Goal: Contribute content

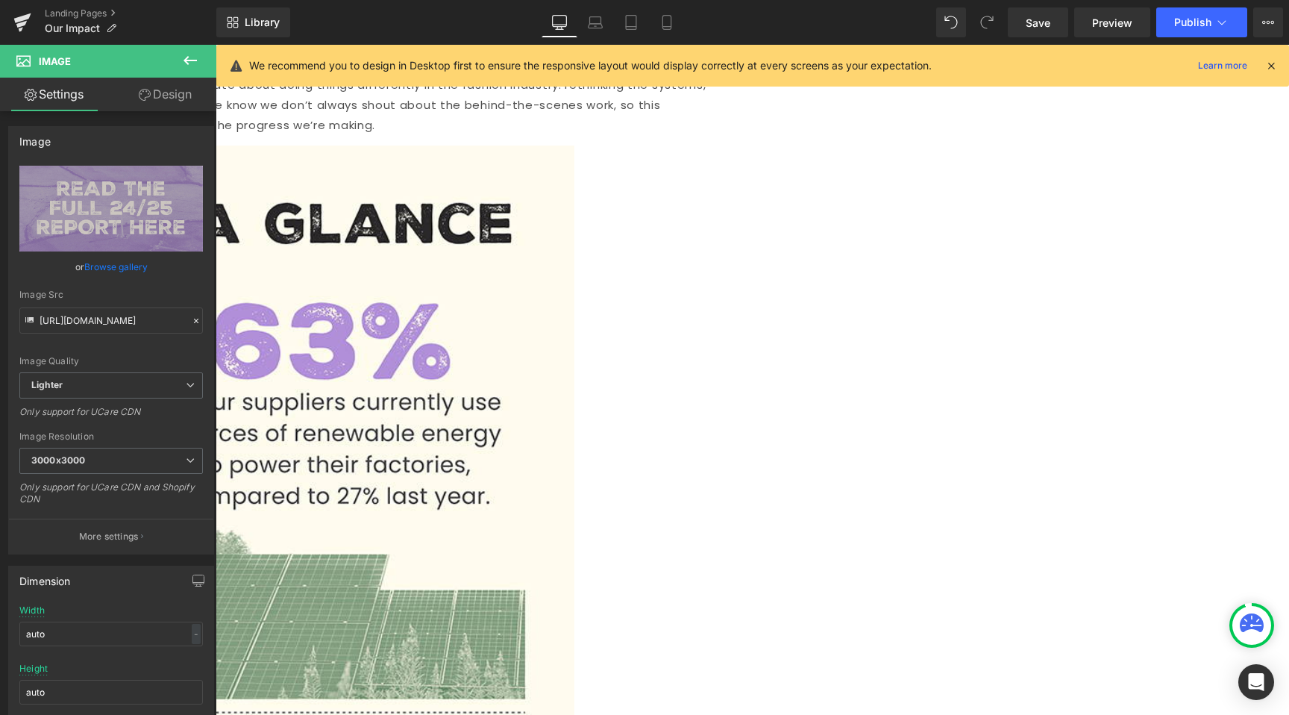
scroll to position [698, 0]
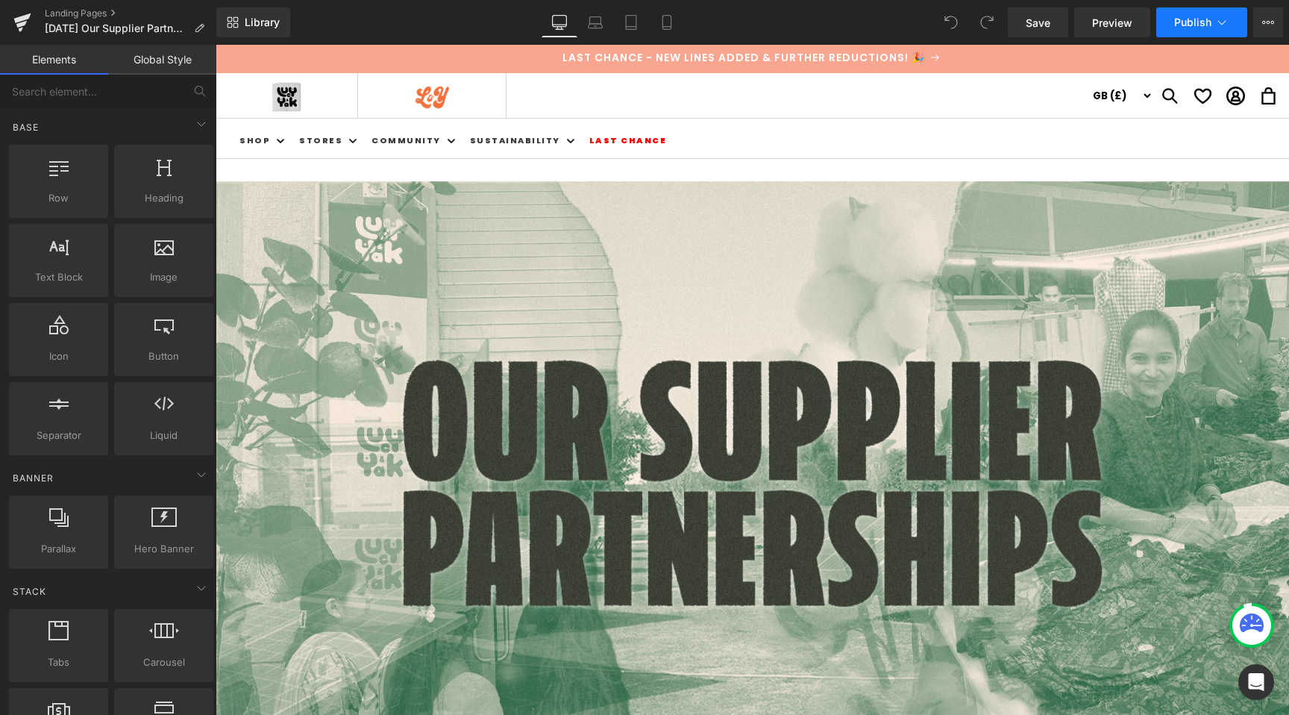
click at [1212, 21] on button "Publish" at bounding box center [1202, 22] width 91 height 30
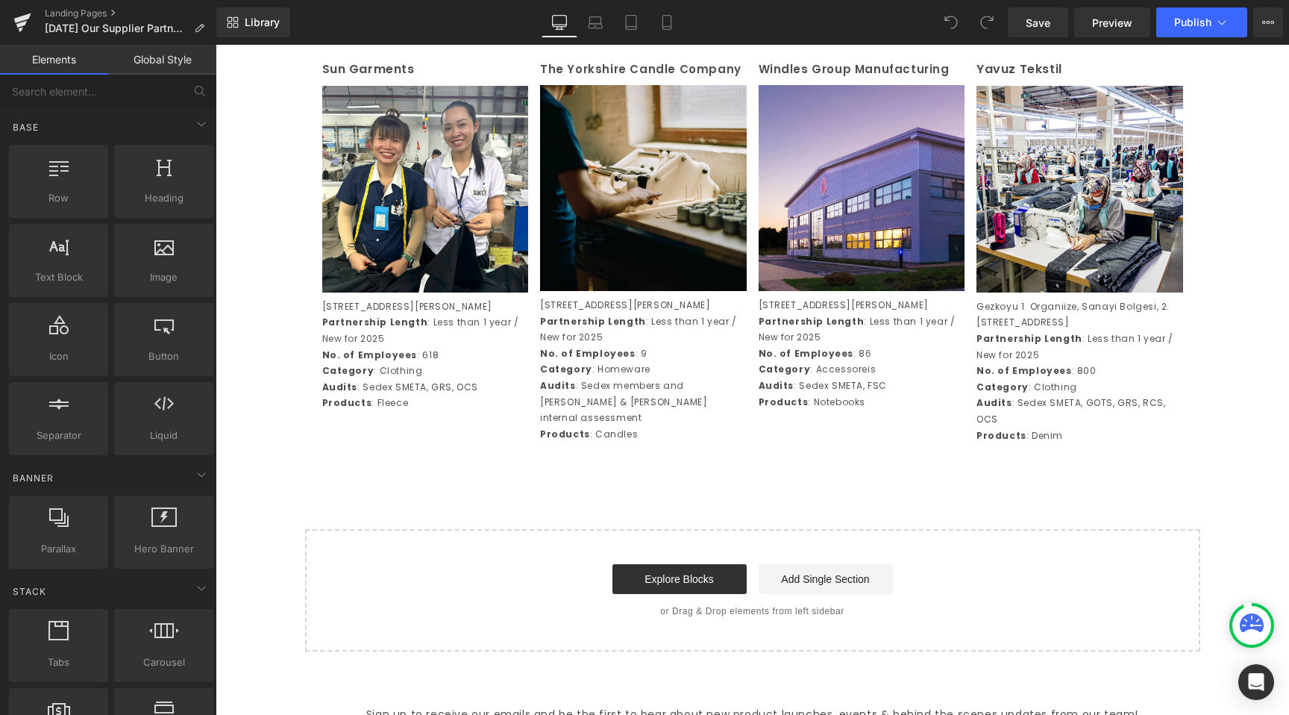
scroll to position [3447, 0]
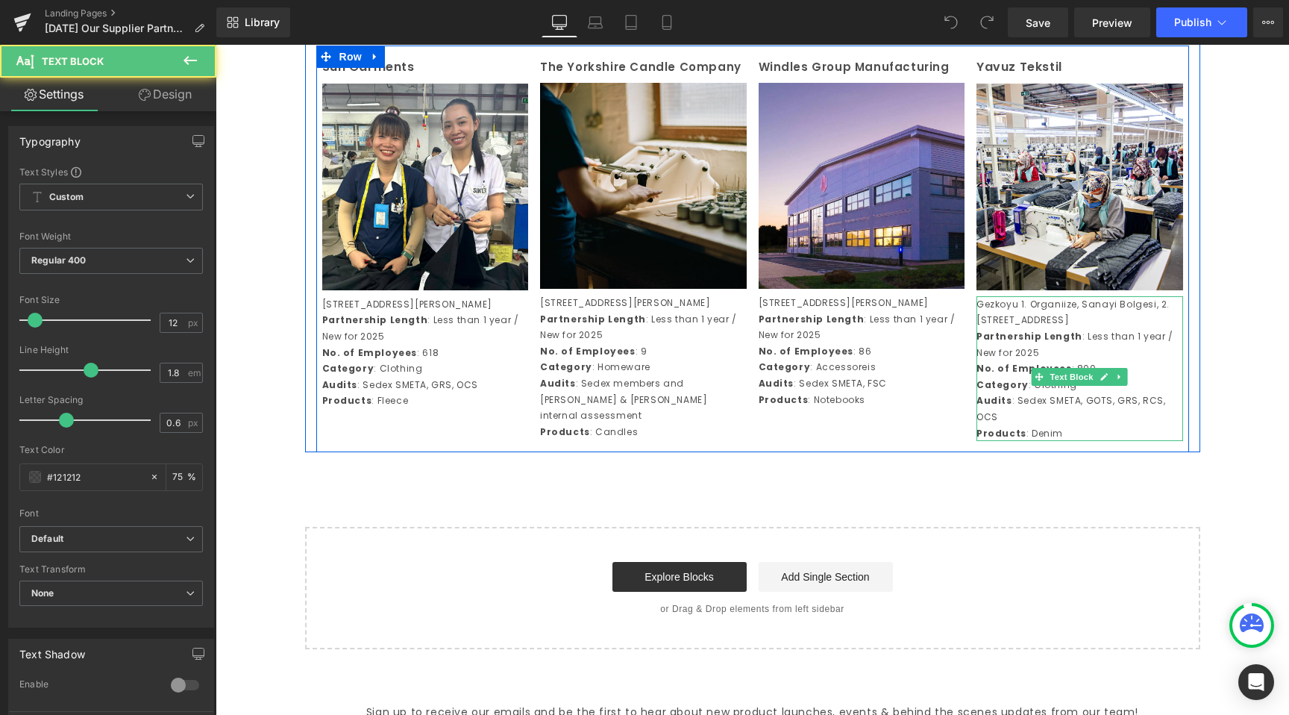
click at [1008, 425] on p "Audits : Sedex SMETA, GOTS, GRS, RCS, OCS" at bounding box center [1080, 409] width 207 height 32
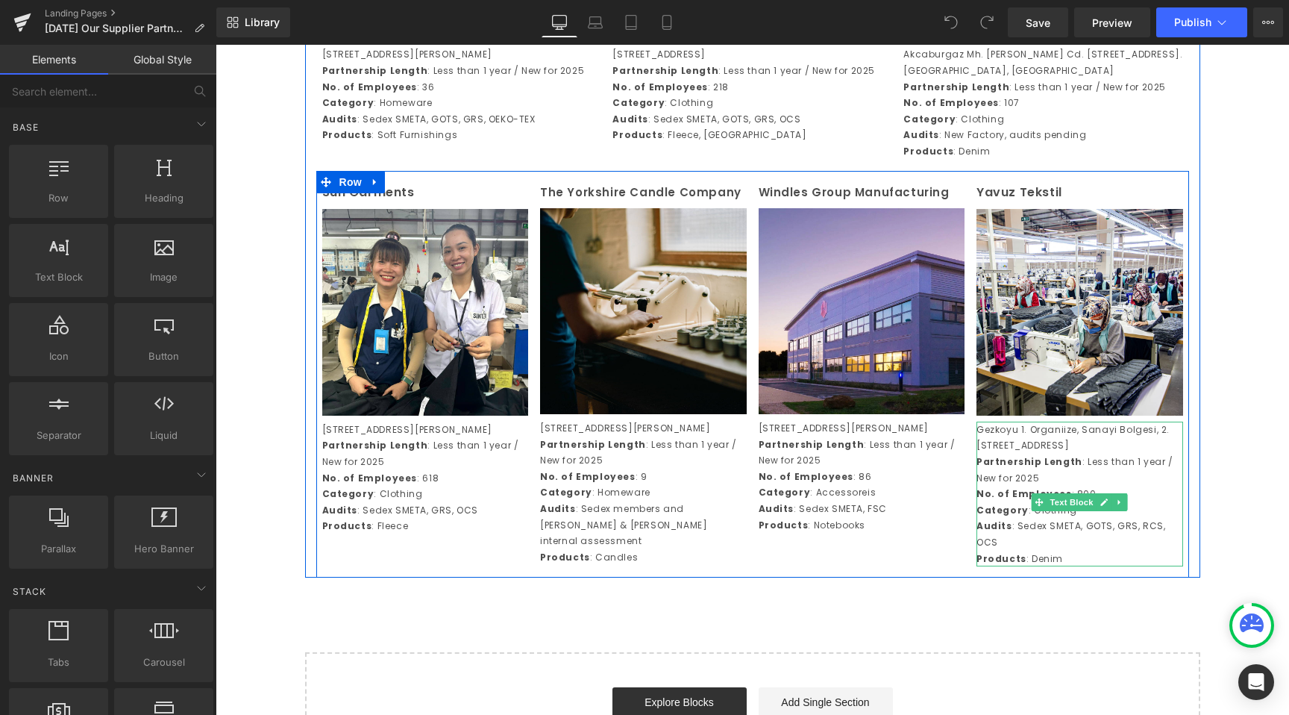
scroll to position [3283, 0]
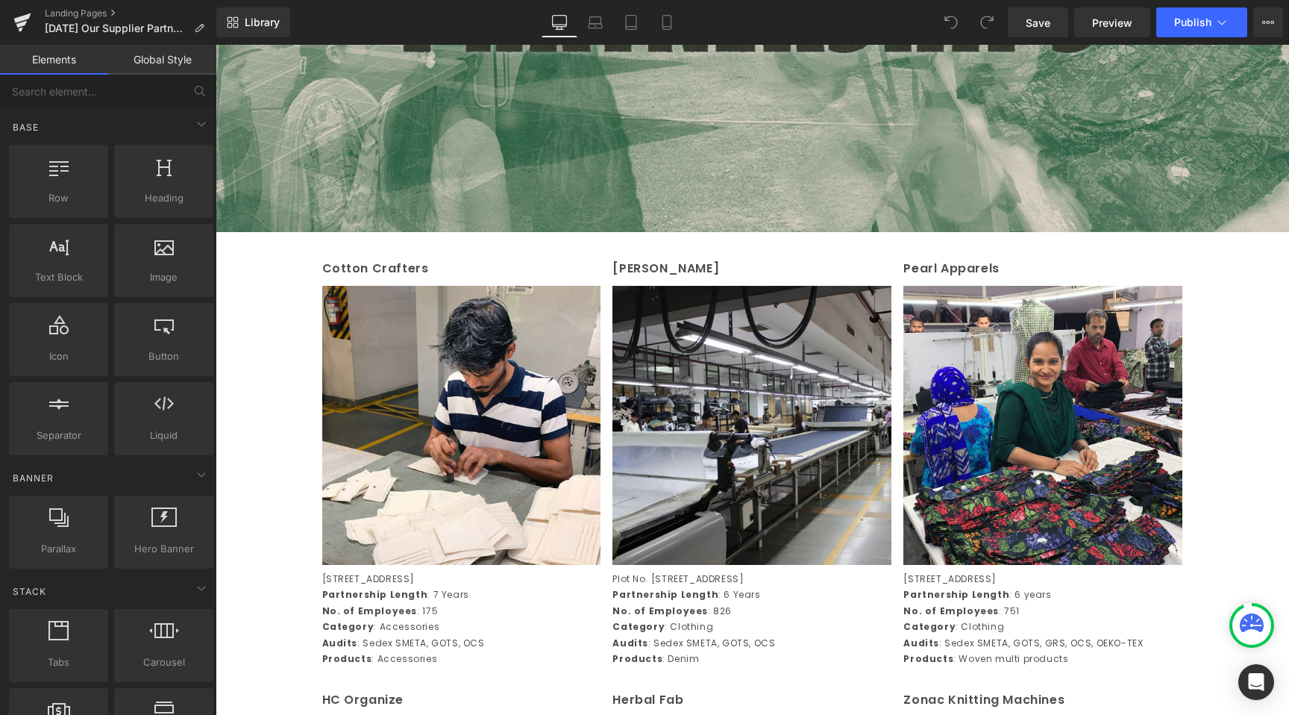
scroll to position [554, 0]
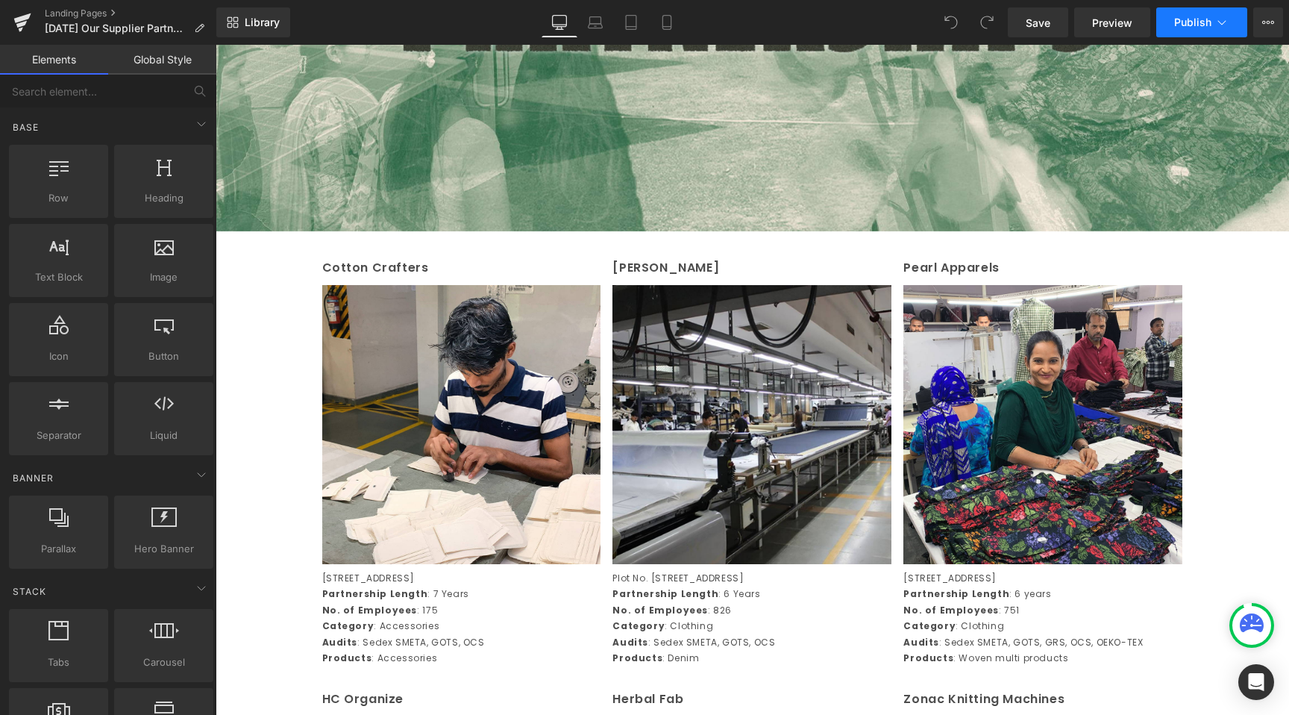
click at [1208, 19] on span "Publish" at bounding box center [1193, 22] width 37 height 12
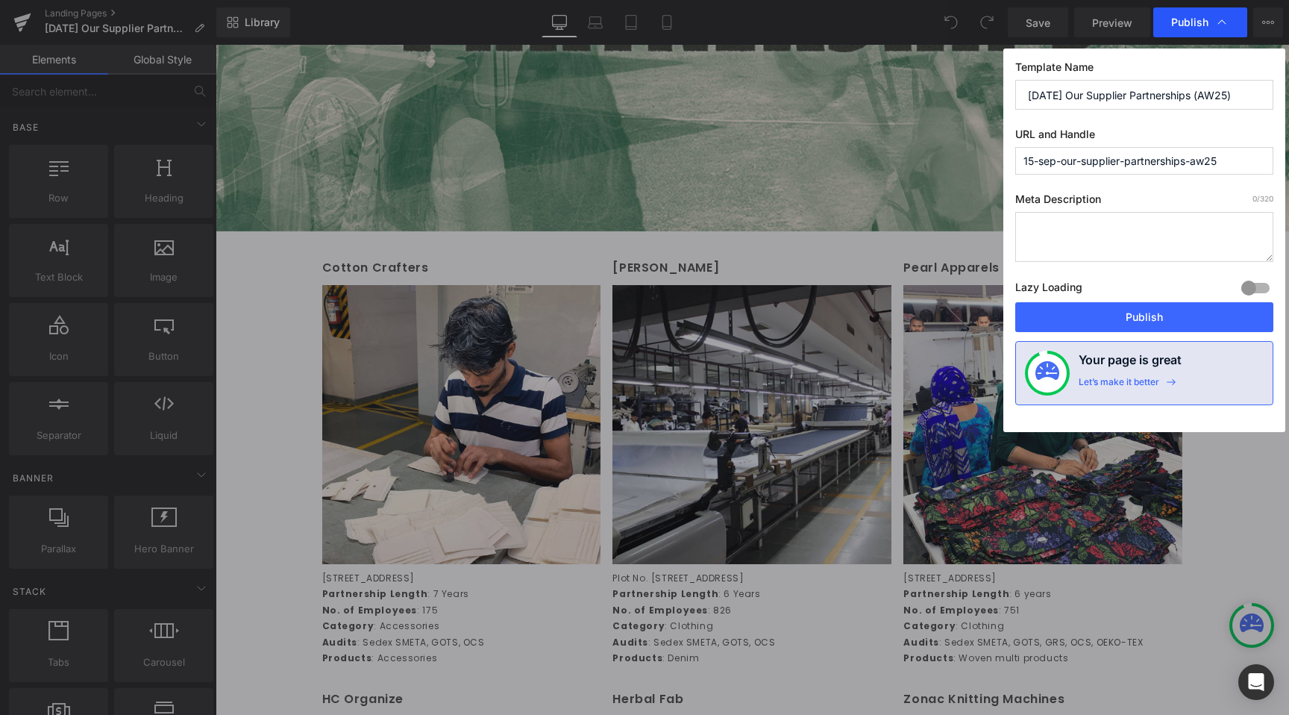
click at [1207, 19] on span "Publish" at bounding box center [1190, 22] width 37 height 13
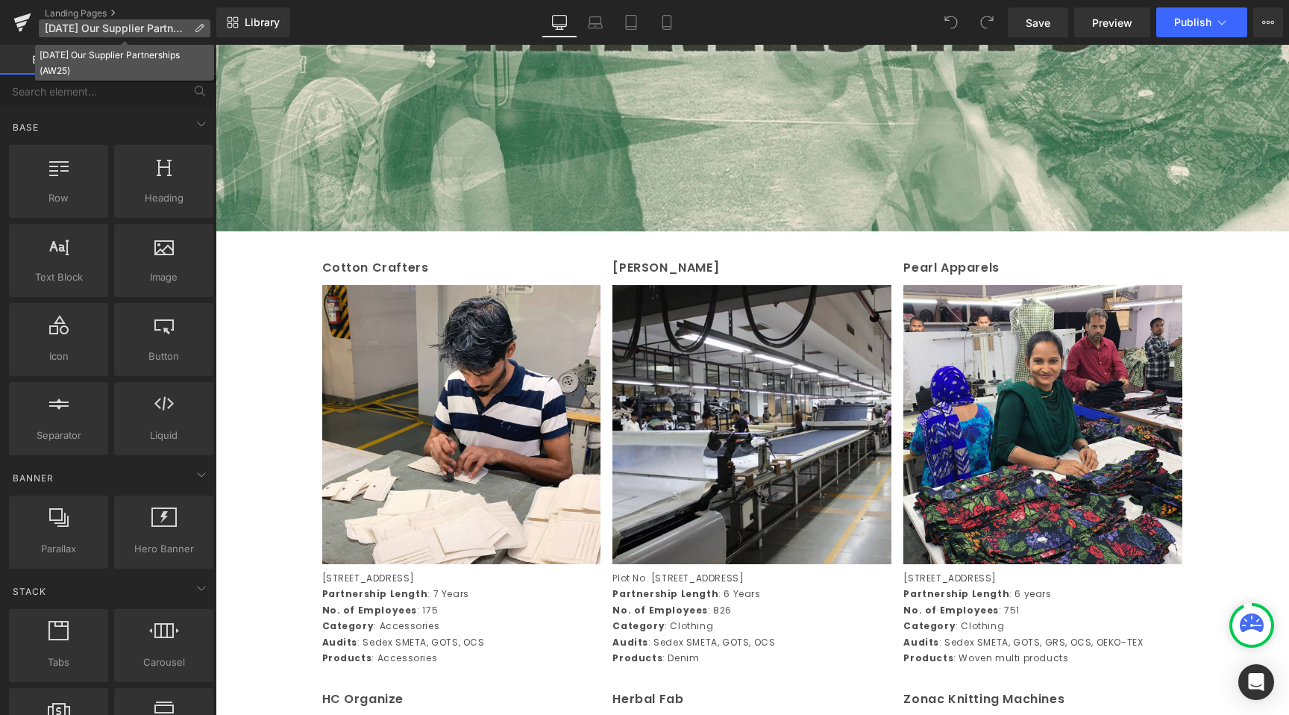
click at [131, 34] on p "[DATE] Our Supplier Partnerships (AW25)" at bounding box center [125, 28] width 172 height 18
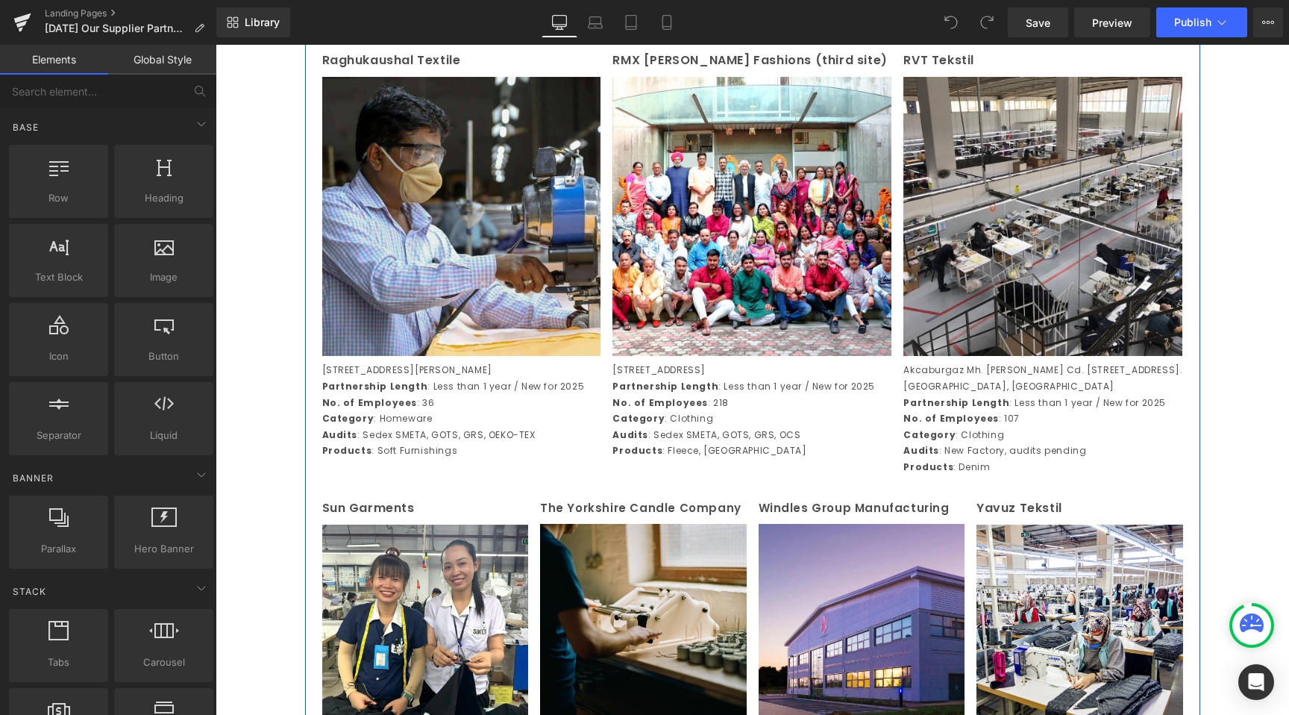
scroll to position [3006, 0]
